Goal: Find specific page/section: Find specific page/section

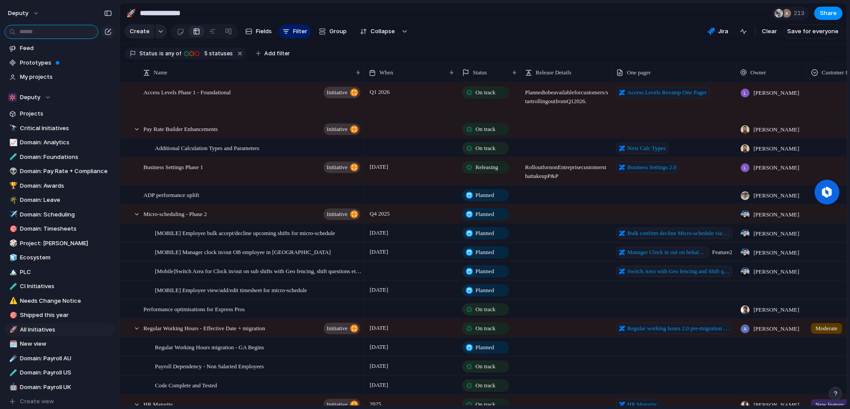
click at [33, 32] on input "text" at bounding box center [51, 32] width 94 height 14
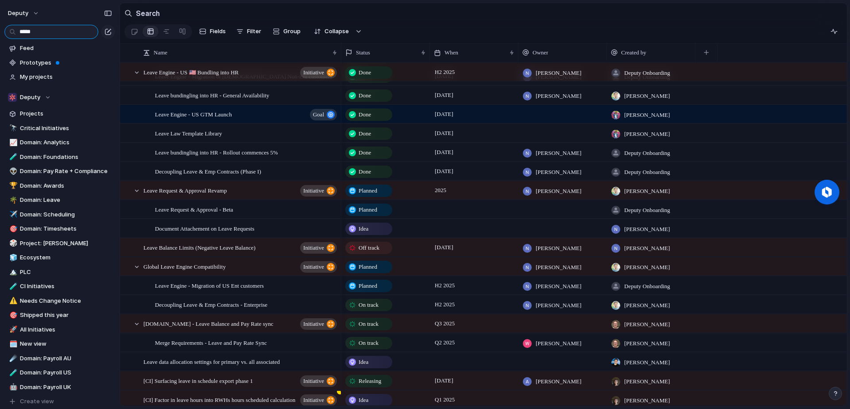
scroll to position [193, 0]
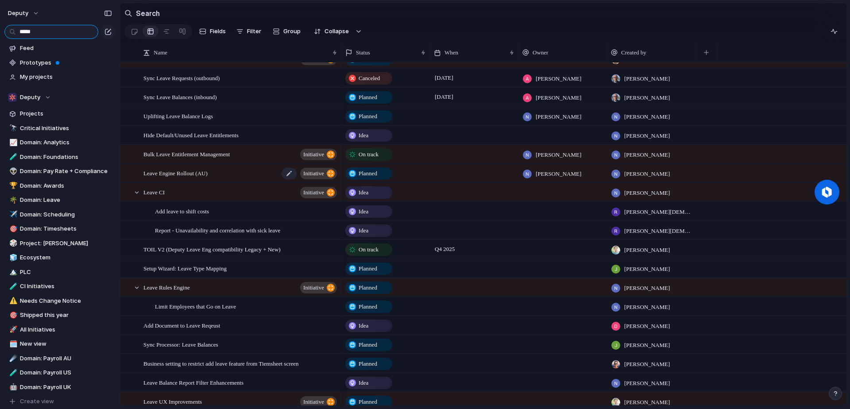
type input "*****"
click at [218, 175] on div "Leave Engine Rollout (AU) initiative" at bounding box center [241, 173] width 195 height 18
